Goal: Check status: Check status

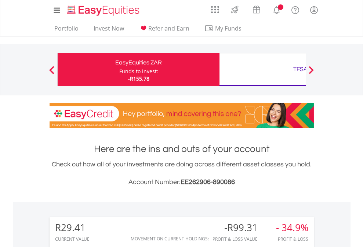
scroll to position [71, 115]
click at [119, 69] on div "Funds to invest:" at bounding box center [138, 71] width 39 height 7
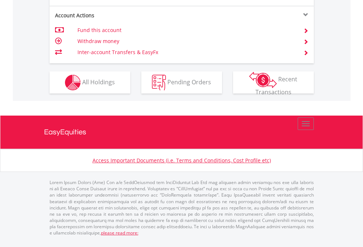
scroll to position [690, 0]
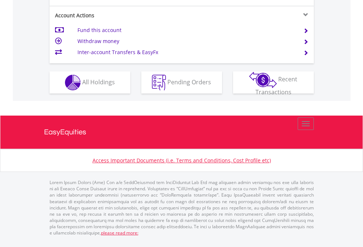
scroll to position [690, 0]
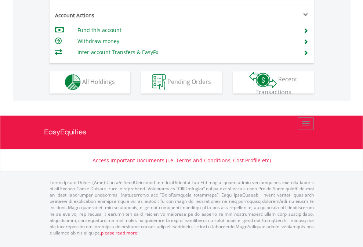
scroll to position [626, 0]
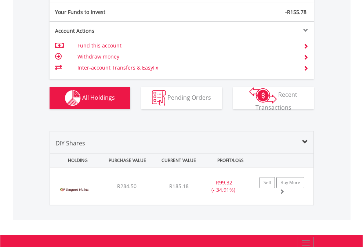
scroll to position [817, 0]
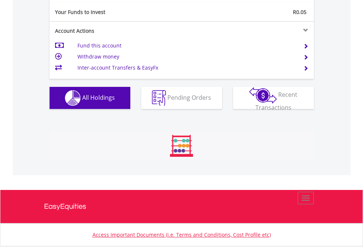
scroll to position [71, 115]
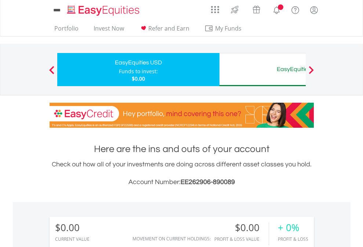
scroll to position [71, 115]
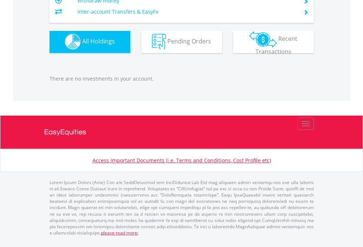
scroll to position [727, 0]
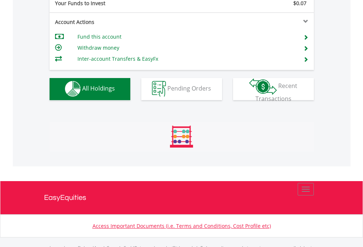
scroll to position [727, 0]
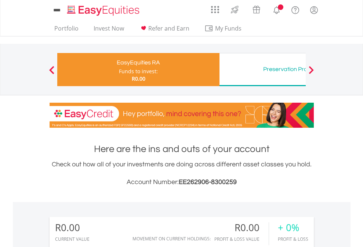
scroll to position [71, 115]
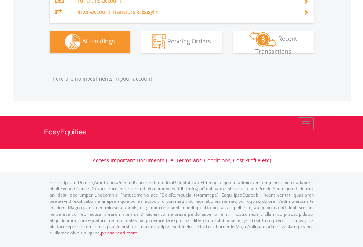
scroll to position [727, 0]
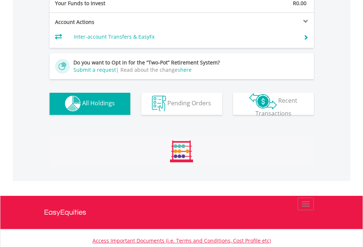
scroll to position [727, 0]
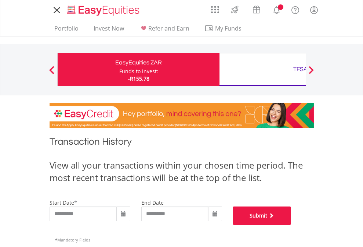
click at [291, 224] on button "Submit" at bounding box center [262, 215] width 58 height 18
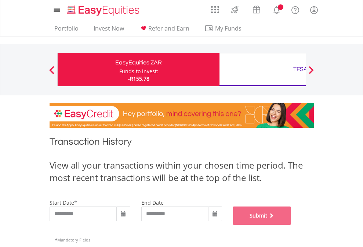
scroll to position [298, 0]
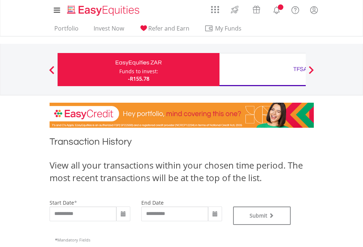
click at [263, 69] on div "TFSA" at bounding box center [300, 69] width 153 height 10
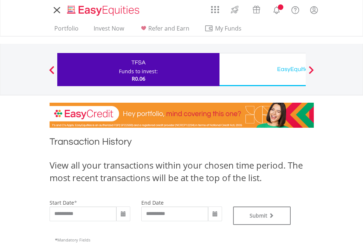
type input "**********"
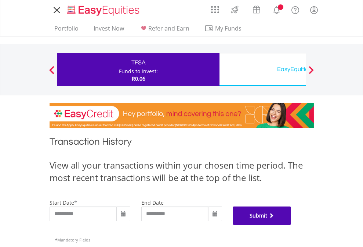
click at [291, 224] on button "Submit" at bounding box center [262, 215] width 58 height 18
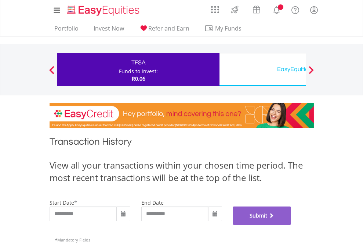
scroll to position [298, 0]
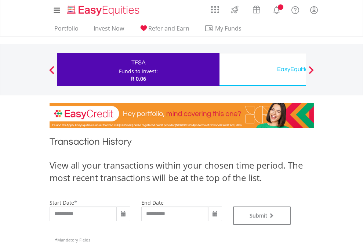
click at [263, 69] on div "EasyEquities USD" at bounding box center [300, 69] width 153 height 10
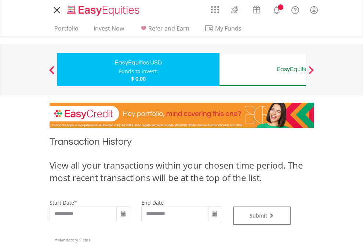
type input "**********"
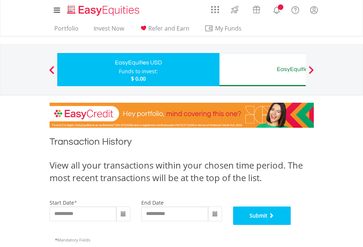
click at [291, 224] on button "Submit" at bounding box center [262, 215] width 58 height 18
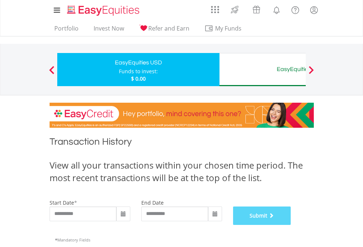
scroll to position [298, 0]
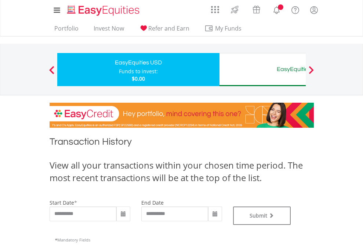
click at [263, 69] on div "EasyEquities AUD" at bounding box center [300, 69] width 153 height 10
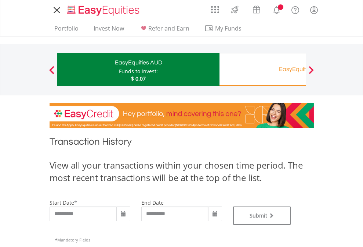
type input "**********"
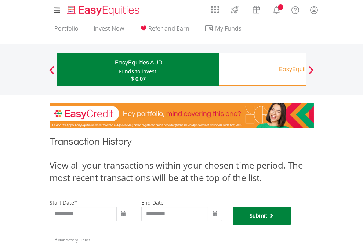
click at [291, 224] on button "Submit" at bounding box center [262, 215] width 58 height 18
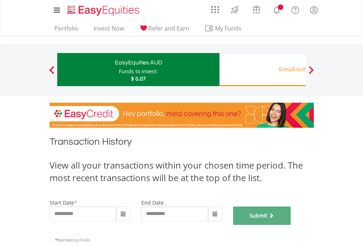
scroll to position [298, 0]
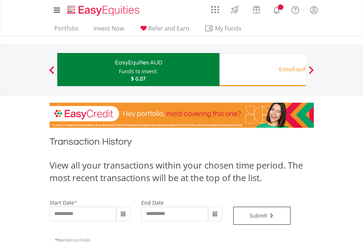
click at [263, 69] on div "EasyEquities RA" at bounding box center [300, 69] width 153 height 10
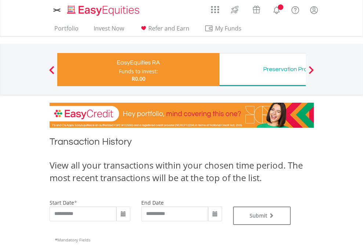
type input "**********"
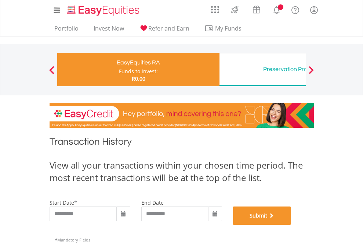
click at [291, 224] on button "Submit" at bounding box center [262, 215] width 58 height 18
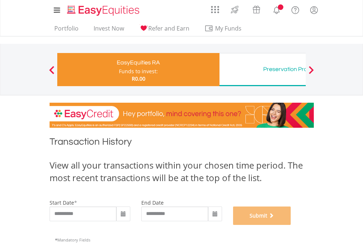
scroll to position [298, 0]
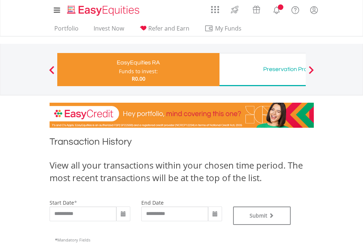
click at [263, 69] on div "Preservation Provident Fund" at bounding box center [300, 69] width 153 height 10
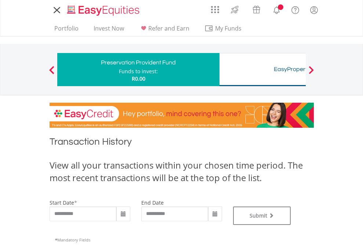
type input "**********"
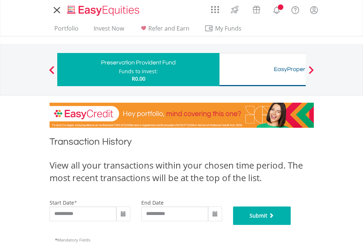
click at [291, 224] on button "Submit" at bounding box center [262, 215] width 58 height 18
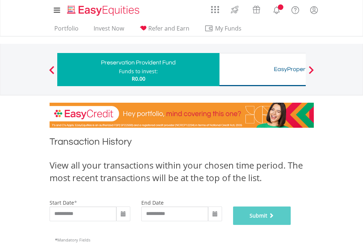
scroll to position [298, 0]
